Goal: Navigation & Orientation: Find specific page/section

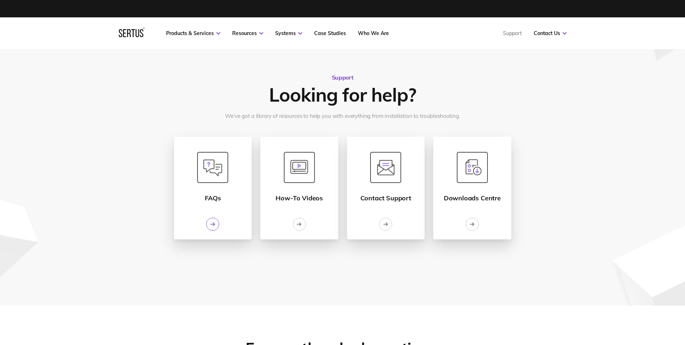
click at [214, 222] on icon at bounding box center [213, 223] width 5 height 5
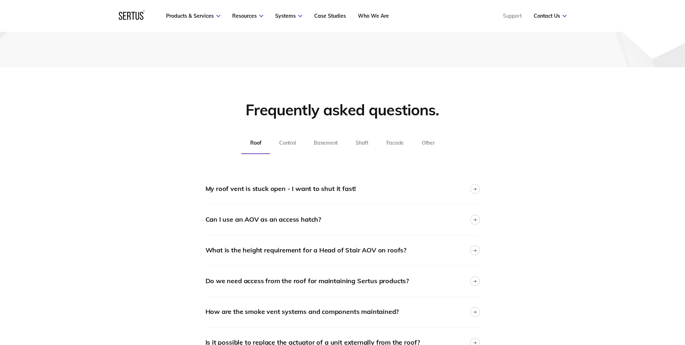
scroll to position [233, 0]
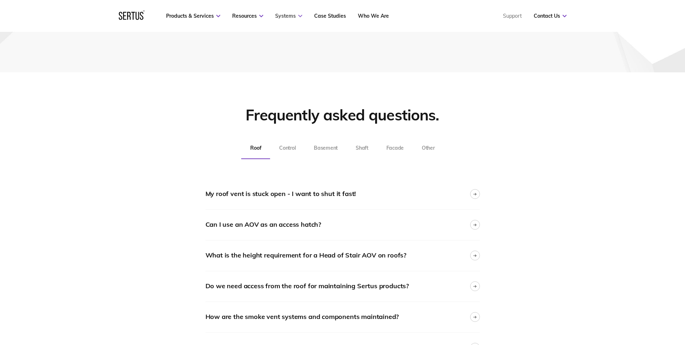
drag, startPoint x: 290, startPoint y: 19, endPoint x: 293, endPoint y: 17, distance: 3.7
click at [290, 19] on nav "Products & Services Resources Systems Case Studies Who We Are Support Contact U…" at bounding box center [343, 16] width 448 height 32
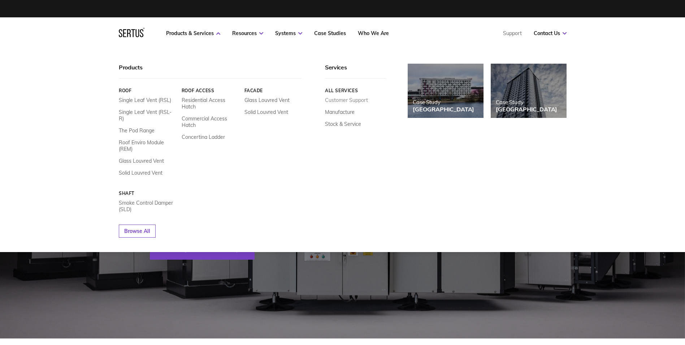
click at [340, 100] on link "Customer Support" at bounding box center [346, 100] width 43 height 7
